Goal: Find contact information: Find contact information

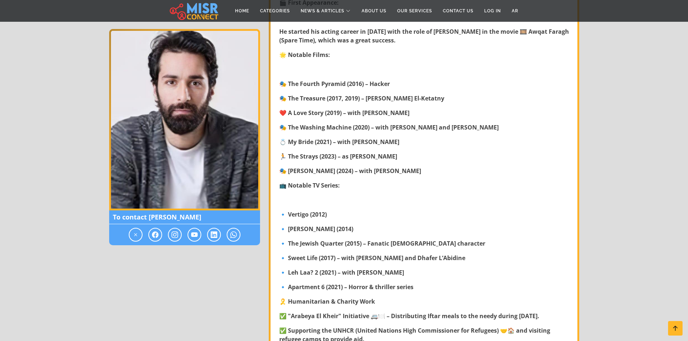
scroll to position [326, 0]
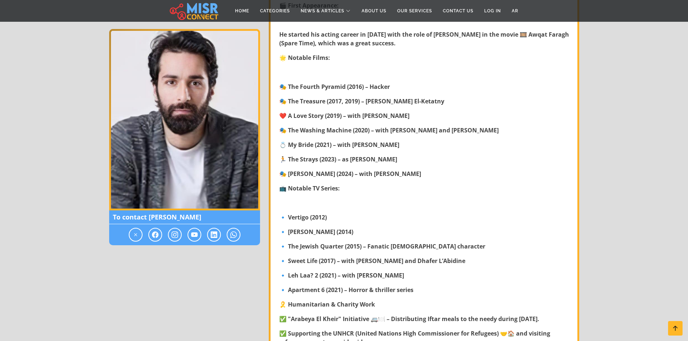
click at [138, 214] on span "To contact [PERSON_NAME]" at bounding box center [184, 217] width 151 height 14
click at [237, 232] on span at bounding box center [234, 235] width 14 height 14
click at [236, 232] on icon at bounding box center [233, 234] width 7 height 9
click at [233, 236] on icon at bounding box center [233, 234] width 7 height 9
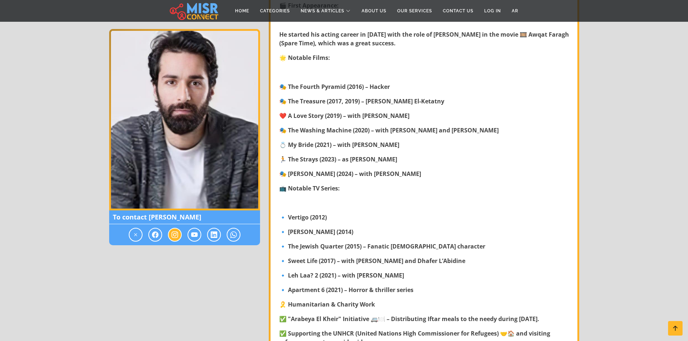
click at [177, 233] on icon at bounding box center [174, 234] width 7 height 9
click at [231, 240] on span at bounding box center [234, 235] width 14 height 14
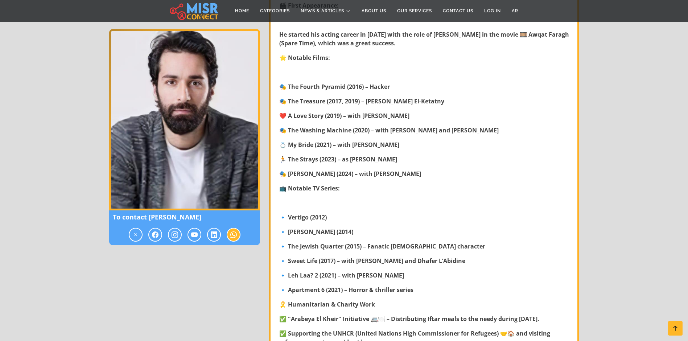
click at [231, 240] on span at bounding box center [234, 235] width 14 height 14
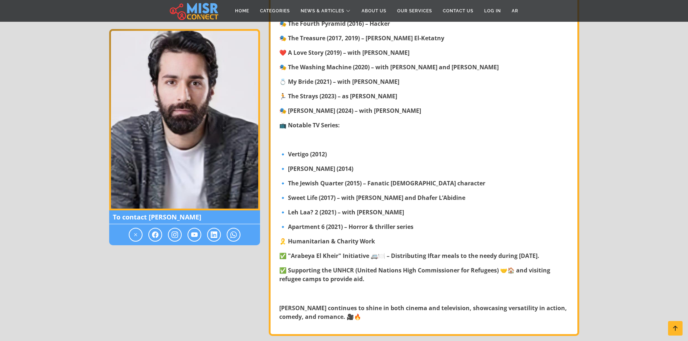
scroll to position [363, 0]
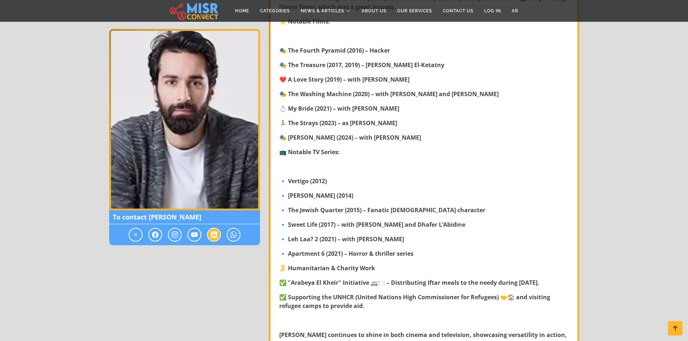
click at [210, 230] on span at bounding box center [214, 235] width 14 height 14
click at [228, 232] on span at bounding box center [234, 235] width 14 height 14
click at [225, 231] on div at bounding box center [184, 234] width 151 height 21
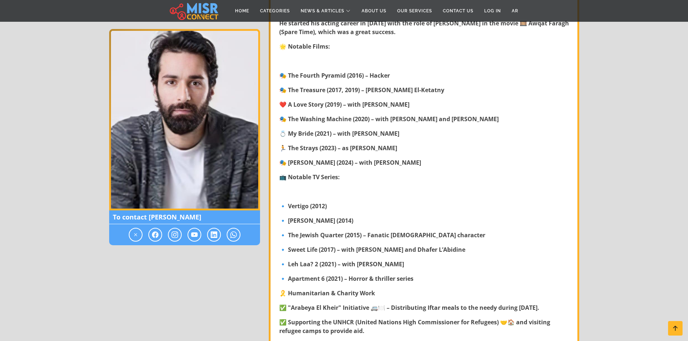
scroll to position [326, 0]
